Goal: Check status

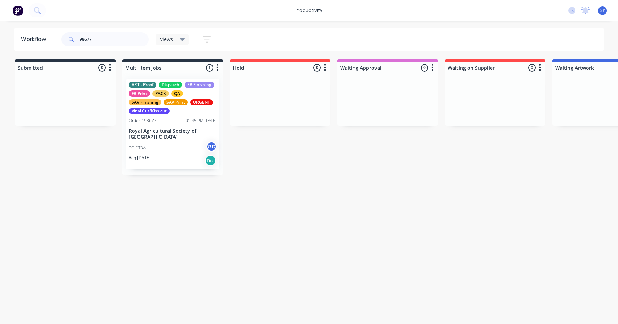
type input "98677"
click at [163, 139] on p "Royal Agricultural Society of [GEOGRAPHIC_DATA]" at bounding box center [173, 134] width 88 height 12
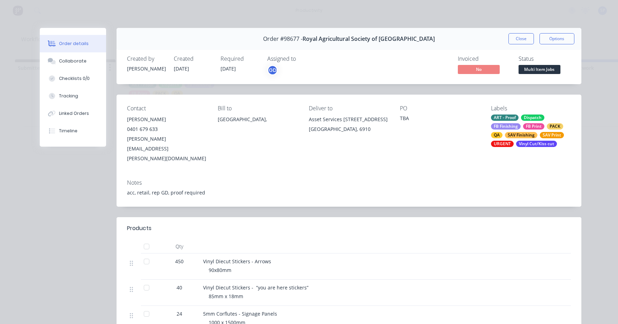
scroll to position [35, 0]
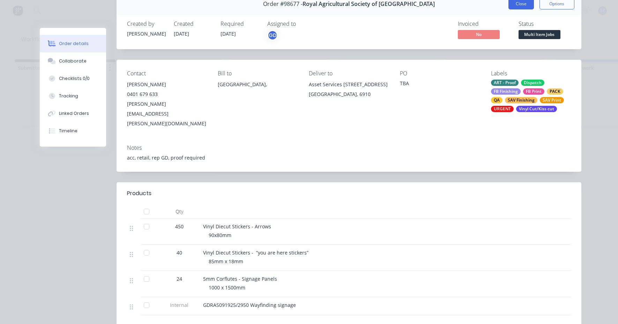
click at [514, 3] on button "Close" at bounding box center [521, 3] width 25 height 11
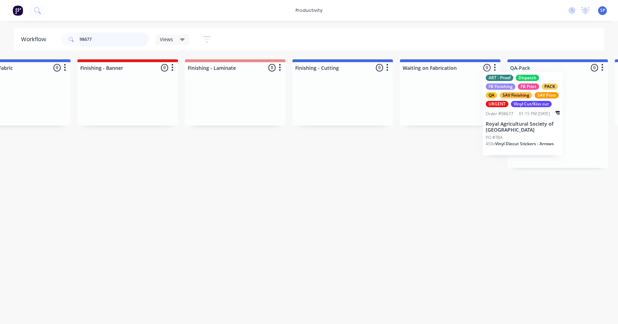
scroll to position [0, 1353]
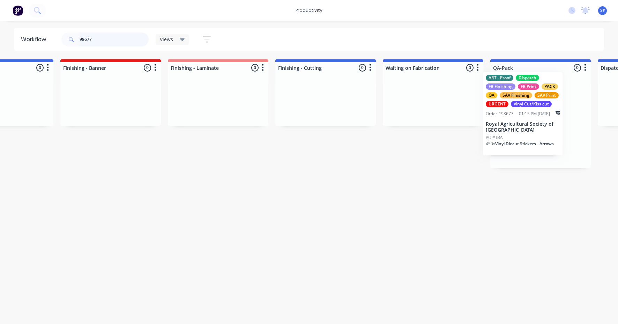
drag, startPoint x: 324, startPoint y: 122, endPoint x: 519, endPoint y: 115, distance: 194.6
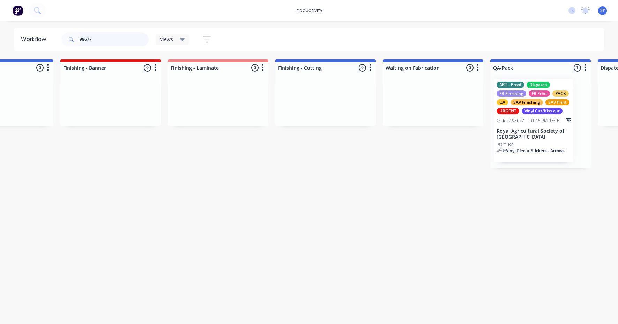
drag, startPoint x: 96, startPoint y: 36, endPoint x: 76, endPoint y: 39, distance: 20.1
click at [77, 38] on div "98677" at bounding box center [104, 39] width 87 height 14
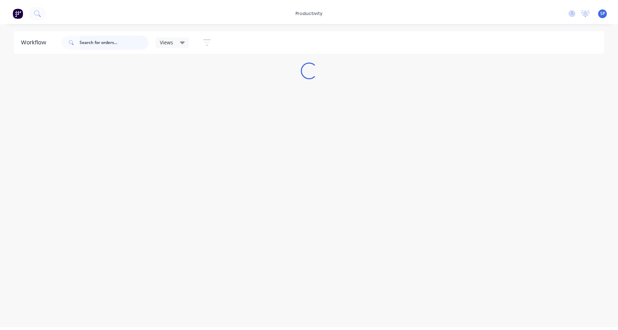
scroll to position [0, 0]
